Goal: Task Accomplishment & Management: Manage account settings

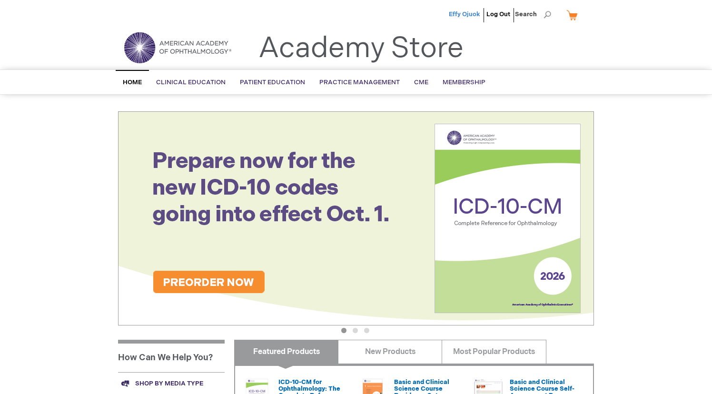
click at [460, 13] on span "Effy Ojuok" at bounding box center [464, 14] width 31 height 8
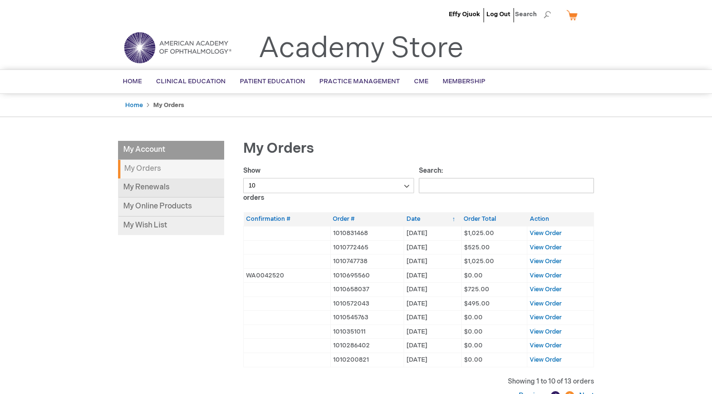
click at [189, 192] on link "My Renewals" at bounding box center [171, 188] width 106 height 19
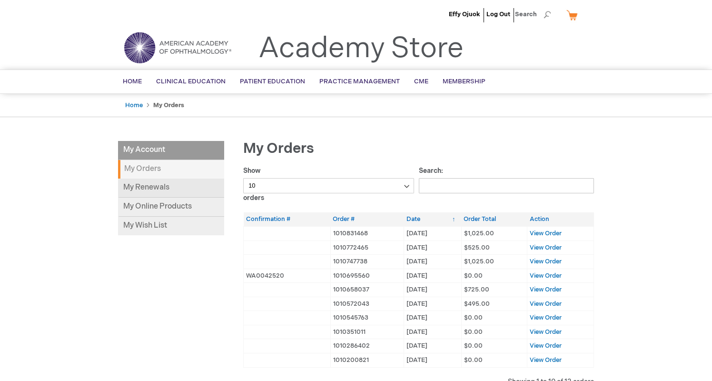
click at [159, 186] on link "My Renewals" at bounding box center [171, 188] width 106 height 19
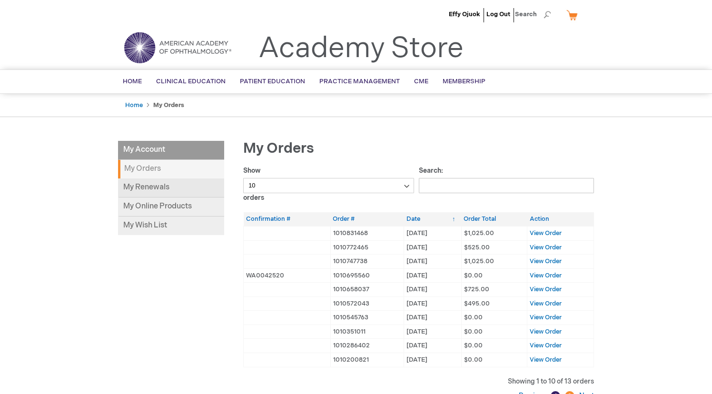
click at [169, 183] on link "My Renewals" at bounding box center [171, 188] width 106 height 19
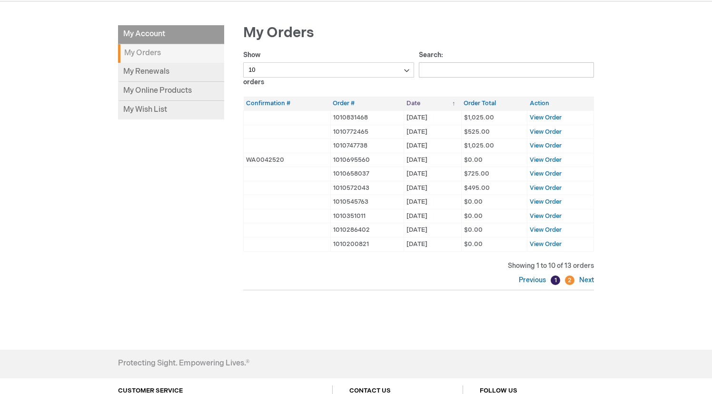
scroll to position [119, 0]
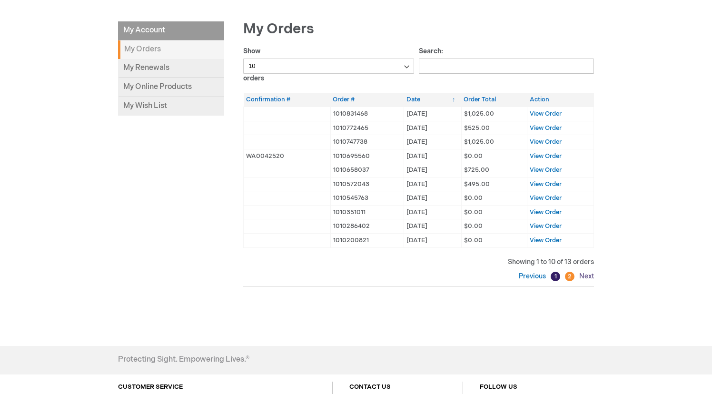
click at [588, 273] on link "Next" at bounding box center [585, 276] width 17 height 8
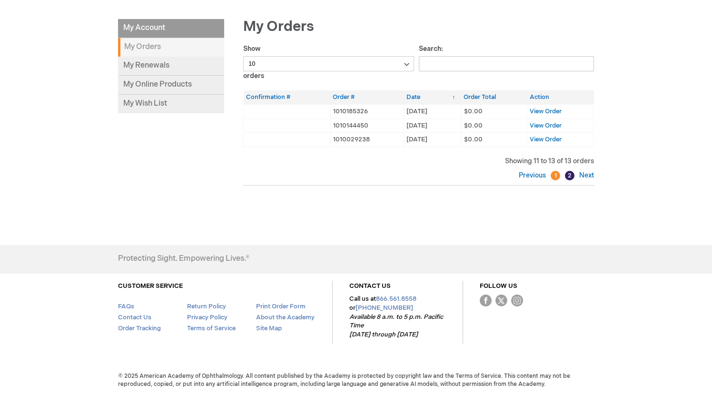
scroll to position [120, 0]
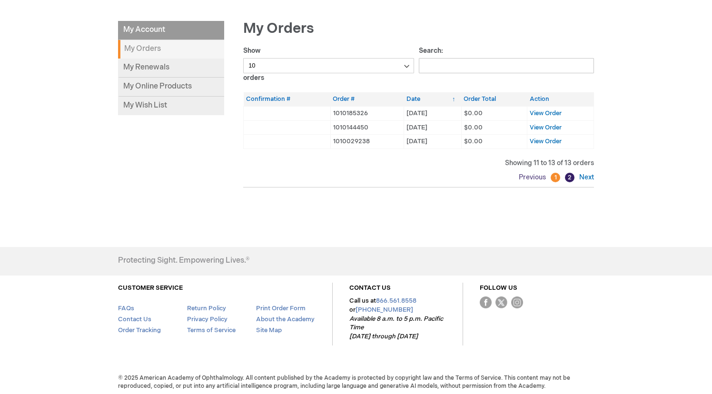
click at [535, 176] on link "Previous" at bounding box center [534, 177] width 30 height 8
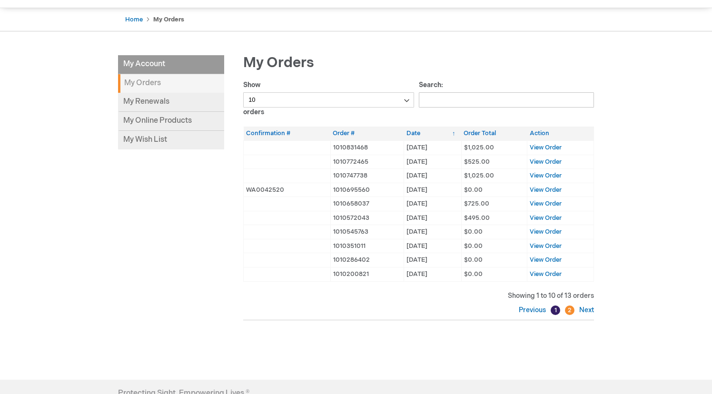
scroll to position [77, 0]
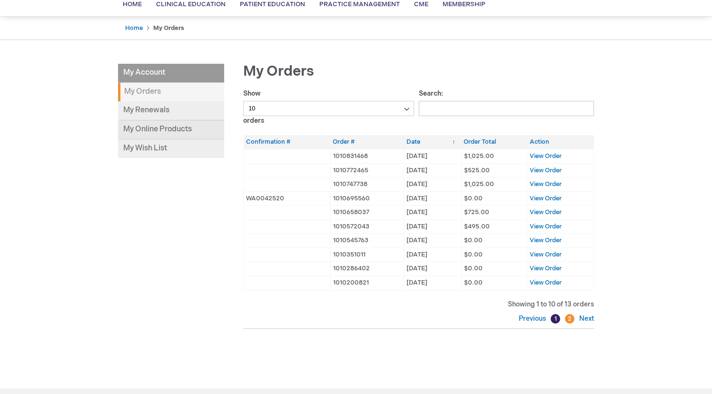
click at [160, 127] on link "My Online Products" at bounding box center [171, 129] width 106 height 19
click at [206, 186] on div "My Account My Account My Orders My Renewals My Online Products My Wish List My …" at bounding box center [356, 220] width 476 height 312
click at [199, 115] on link "My Renewals" at bounding box center [171, 110] width 106 height 19
click at [444, 8] on span "Membership" at bounding box center [464, 4] width 43 height 8
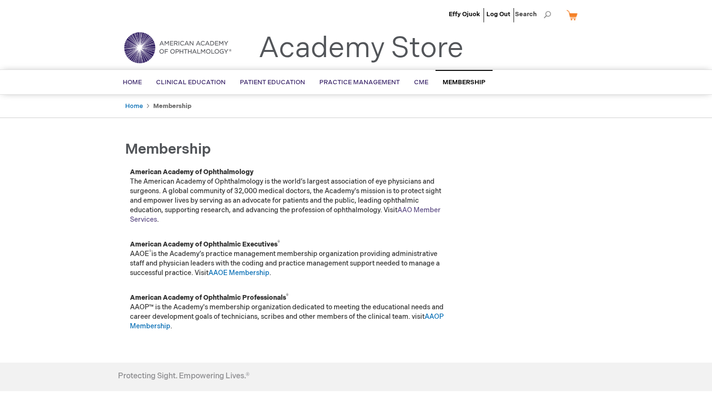
click at [413, 212] on link "AAO Member Services" at bounding box center [285, 215] width 311 height 18
